Goal: Task Accomplishment & Management: Manage account settings

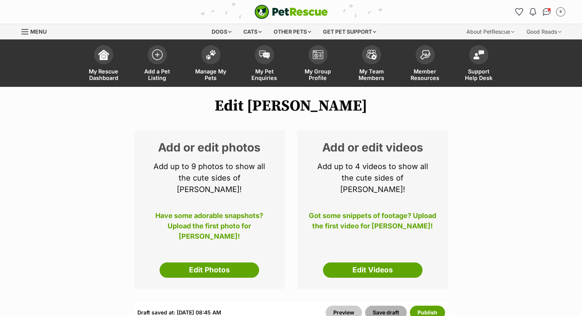
click at [392, 306] on button "Save draft" at bounding box center [386, 313] width 42 height 14
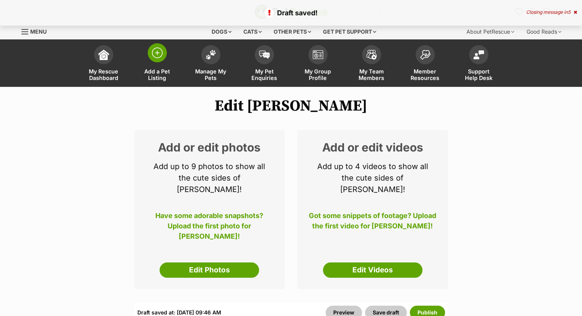
click at [154, 57] on img at bounding box center [157, 52] width 11 height 11
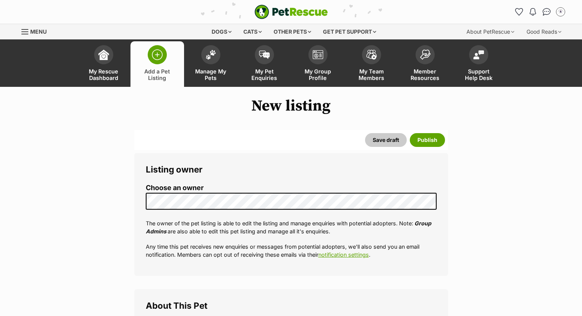
select select
click at [217, 61] on link "Manage My Pets" at bounding box center [211, 64] width 54 height 46
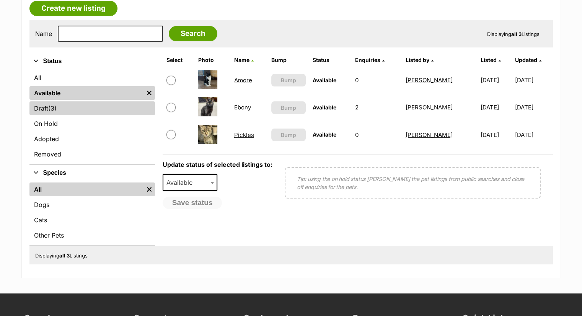
click at [70, 110] on link "Draft (3) Items" at bounding box center [92, 108] width 126 height 14
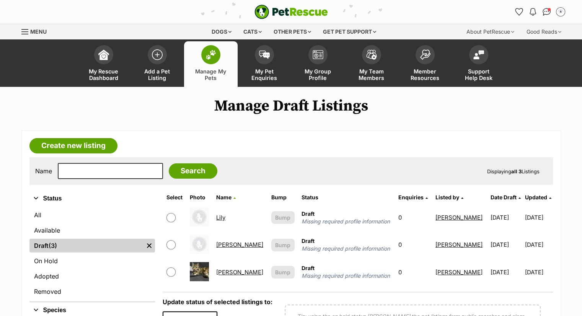
click at [227, 269] on link "[PERSON_NAME]" at bounding box center [239, 272] width 47 height 7
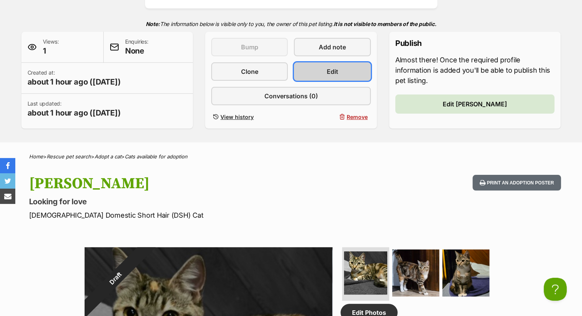
click at [344, 74] on link "Edit" at bounding box center [332, 71] width 77 height 18
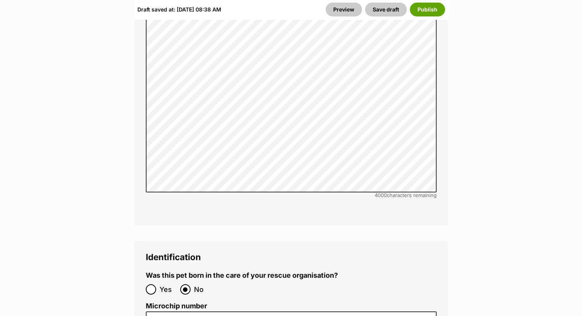
scroll to position [2536, 0]
drag, startPoint x: 254, startPoint y: 252, endPoint x: 254, endPoint y: 258, distance: 5.7
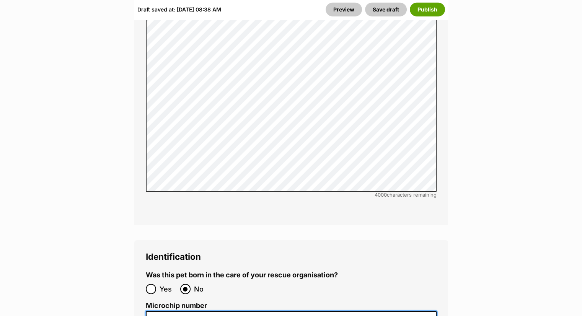
click at [254, 311] on input "Microchip number" at bounding box center [291, 319] width 291 height 17
type input "991003003358909"
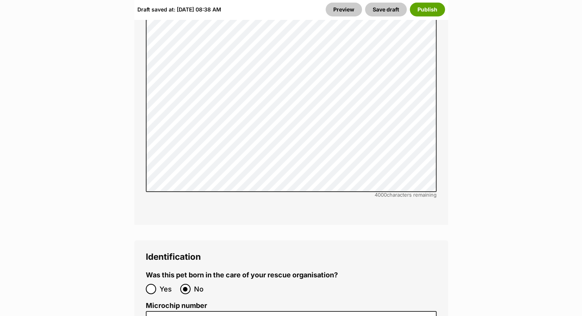
click at [355, 271] on fieldset "Was this pet born in the care of your rescue organisation? Yes No" at bounding box center [291, 284] width 291 height 27
click at [430, 16] on button "Publish" at bounding box center [427, 10] width 35 height 14
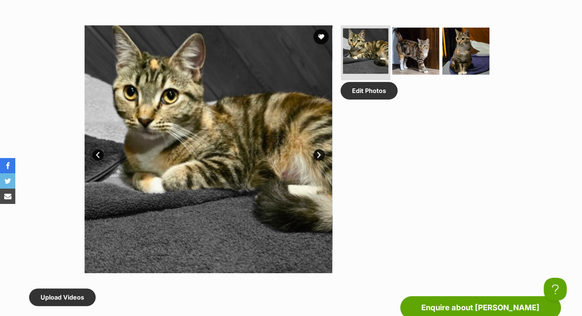
click at [360, 46] on img at bounding box center [366, 51] width 46 height 46
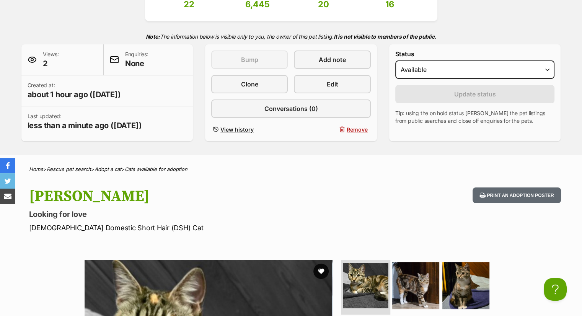
scroll to position [141, 0]
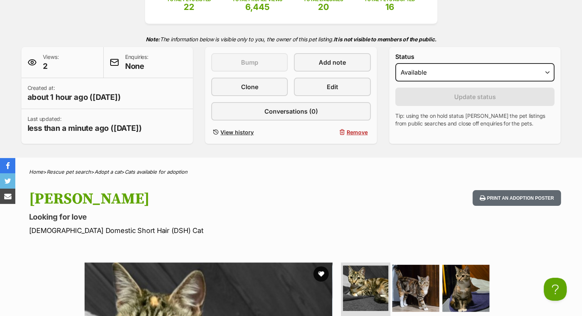
click at [360, 47] on div "This listing can be bumped in 7 days Bump Add note Clone Edit Conversations (0)…" at bounding box center [291, 95] width 172 height 97
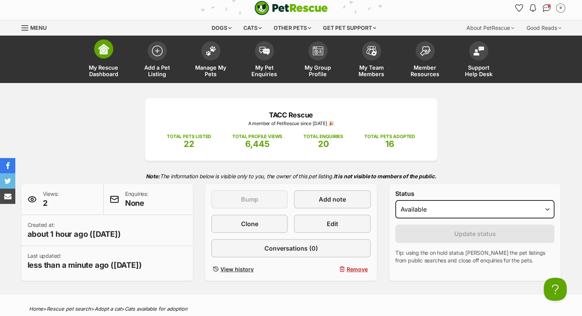
click at [94, 55] on link "My Rescue Dashboard" at bounding box center [104, 61] width 54 height 46
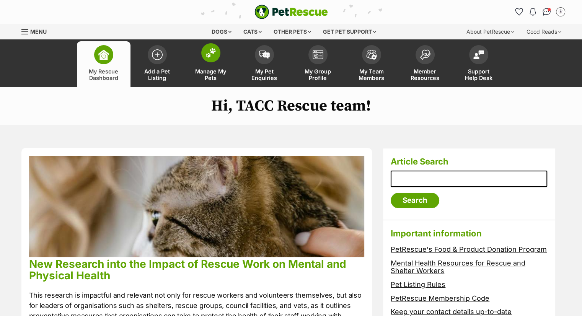
click at [215, 59] on span at bounding box center [210, 52] width 19 height 19
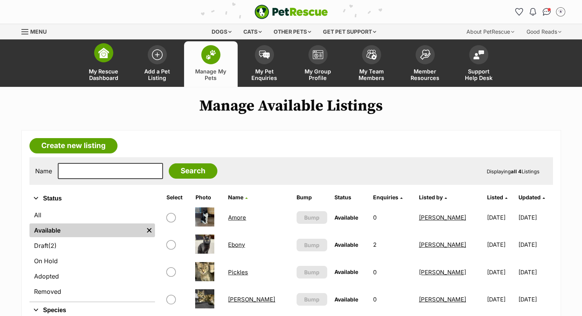
click at [106, 57] on img at bounding box center [103, 52] width 11 height 11
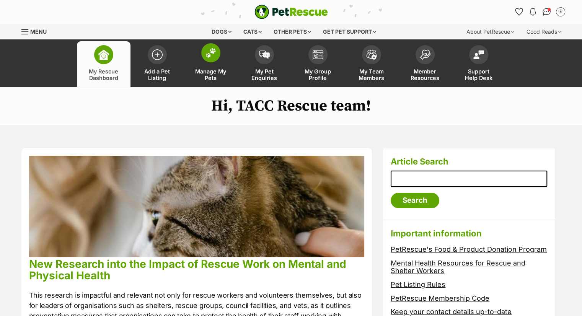
click at [209, 62] on span at bounding box center [210, 52] width 19 height 19
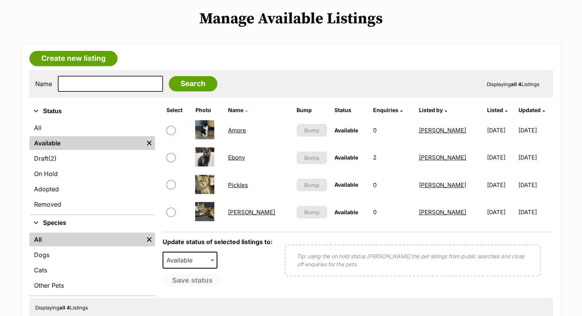
scroll to position [89, 0]
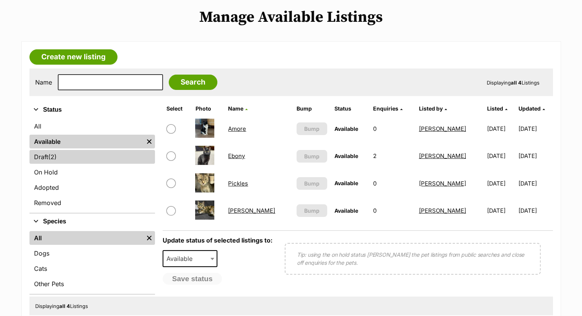
click at [82, 155] on link "Draft (2) Items" at bounding box center [92, 157] width 126 height 14
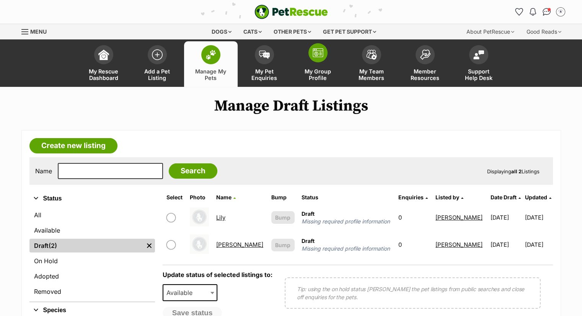
click at [308, 64] on link "My Group Profile" at bounding box center [318, 64] width 54 height 46
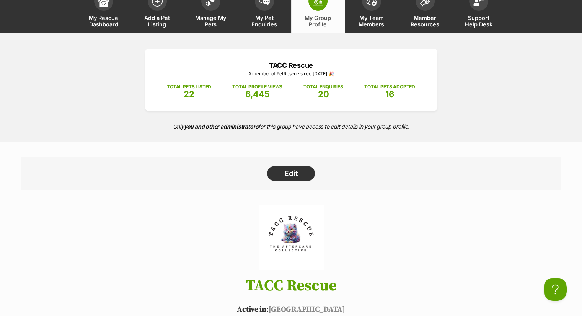
scroll to position [47, 0]
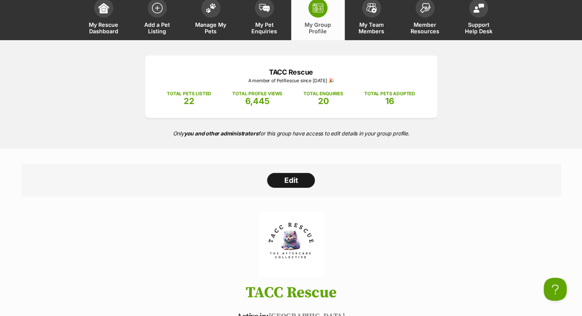
click at [297, 185] on link "Edit" at bounding box center [291, 180] width 48 height 15
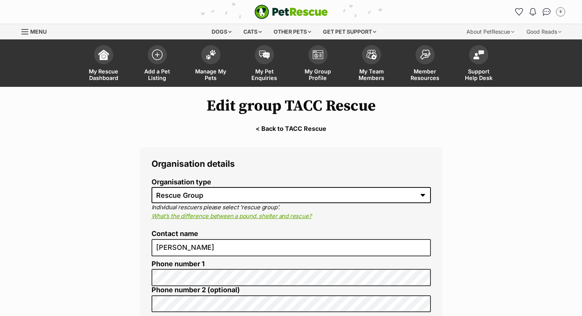
select select "rescue group"
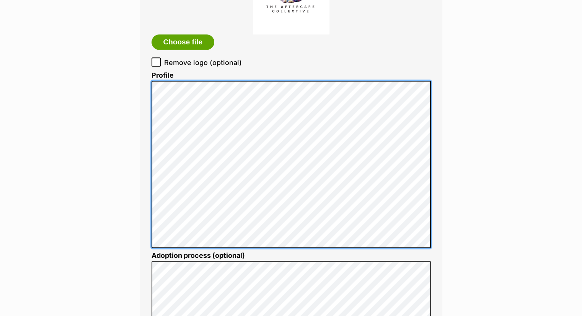
scroll to position [896, 0]
